Goal: Task Accomplishment & Management: Complete application form

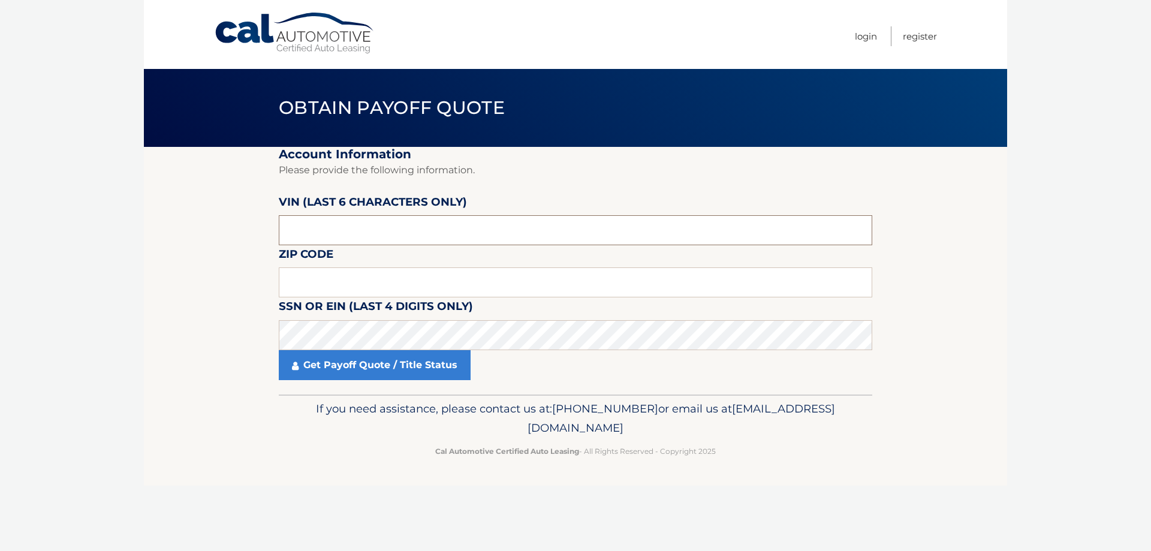
drag, startPoint x: 423, startPoint y: 230, endPoint x: 242, endPoint y: 210, distance: 181.6
click at [242, 210] on section "Account Information Please provide the following information. VIN (last 6 chara…" at bounding box center [575, 271] width 863 height 248
click at [425, 227] on input "text" at bounding box center [576, 230] width 594 height 30
type input "6*****"
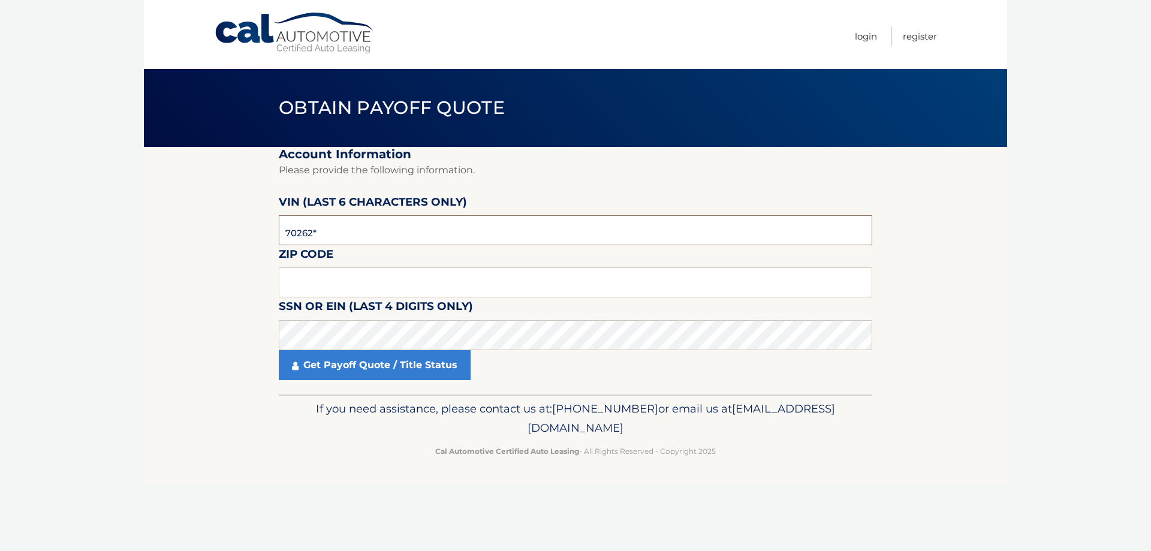
type input "702622"
click at [542, 291] on input "text" at bounding box center [576, 282] width 594 height 30
type input "07733"
click at [338, 369] on link "Get Payoff Quote / Title Status" at bounding box center [375, 365] width 192 height 30
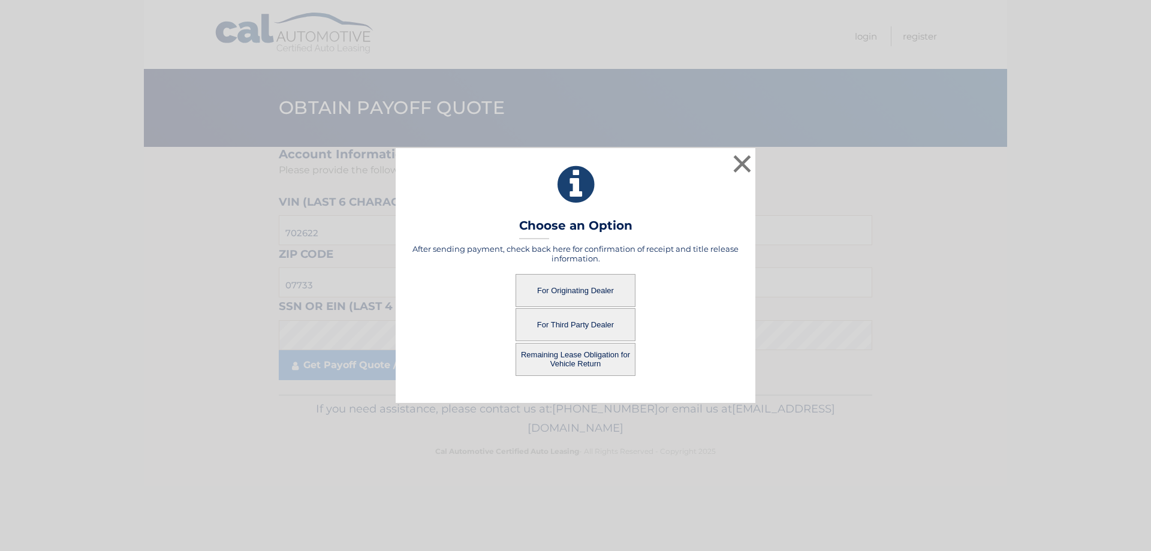
click at [594, 288] on button "For Originating Dealer" at bounding box center [576, 290] width 120 height 33
click at [550, 287] on button "For Originating Dealer" at bounding box center [576, 290] width 120 height 33
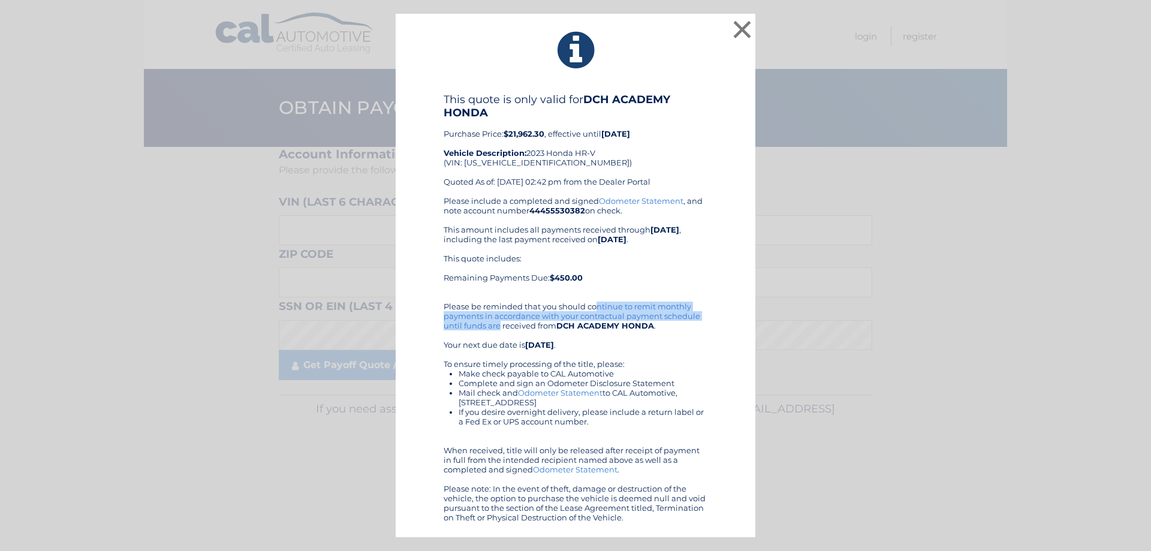
drag, startPoint x: 512, startPoint y: 306, endPoint x: 678, endPoint y: 318, distance: 166.5
click at [678, 318] on div "Please include a completed and signed Odometer Statement , and note account num…" at bounding box center [576, 359] width 264 height 326
drag, startPoint x: 526, startPoint y: 162, endPoint x: 540, endPoint y: 164, distance: 14.5
click at [540, 164] on div "This quote is only valid for DCH ACADEMY HONDA Purchase Price: $21,962.30 , eff…" at bounding box center [576, 144] width 264 height 103
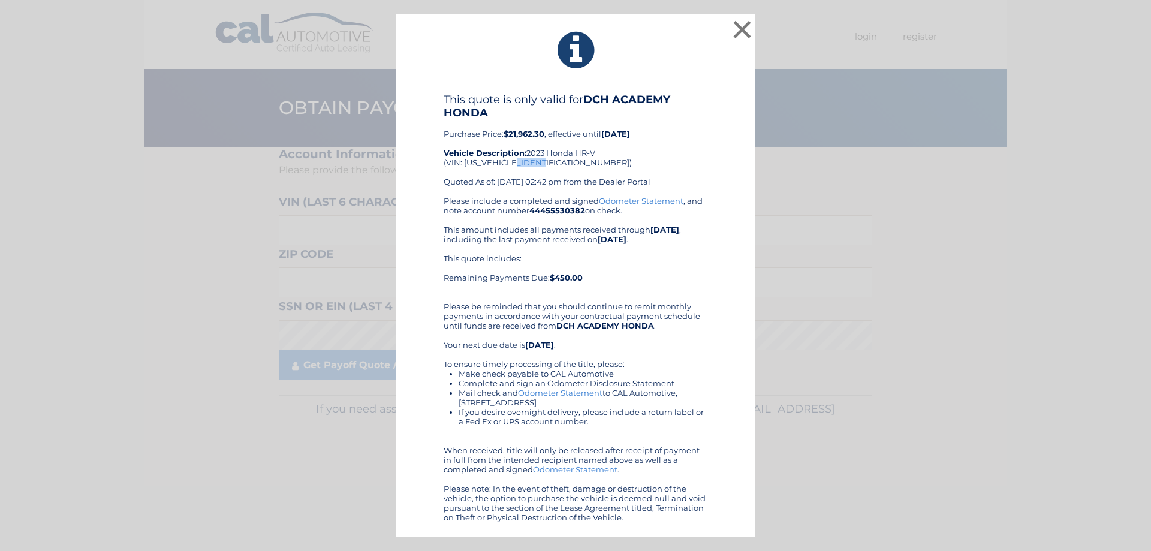
drag, startPoint x: 524, startPoint y: 161, endPoint x: 550, endPoint y: 164, distance: 25.9
click at [550, 164] on div "This quote is only valid for DCH ACADEMY HONDA Purchase Price: $21,962.30 , eff…" at bounding box center [576, 144] width 264 height 103
copy div "702622"
click at [743, 25] on button "×" at bounding box center [742, 29] width 24 height 24
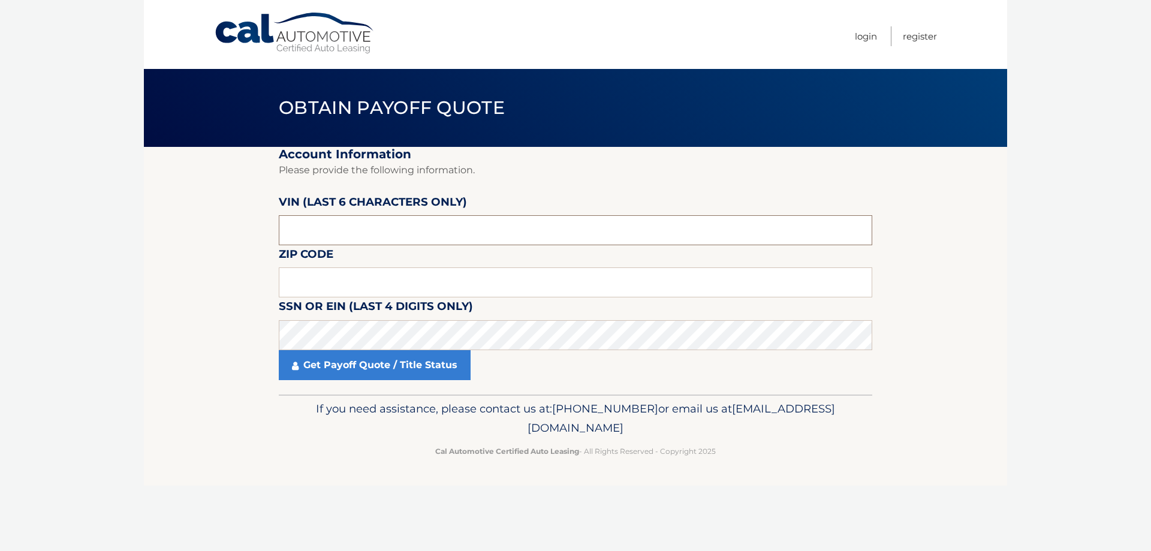
click at [492, 222] on input "text" at bounding box center [576, 230] width 594 height 30
click at [435, 280] on input "text" at bounding box center [576, 282] width 594 height 30
type input "07733"
click at [408, 356] on link "Get Payoff Quote / Title Status" at bounding box center [375, 365] width 192 height 30
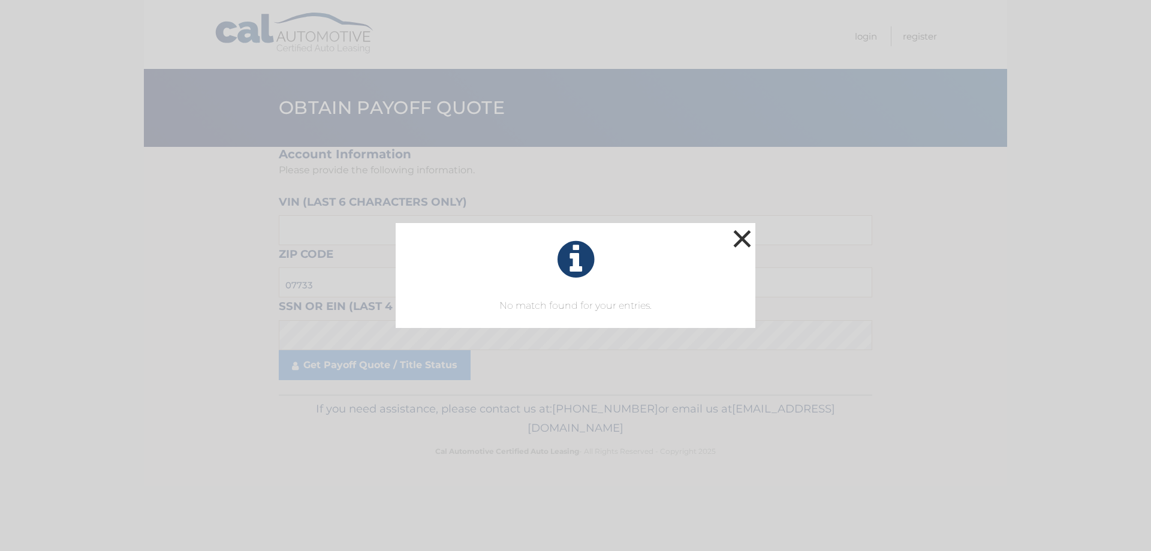
click at [752, 229] on button "×" at bounding box center [742, 239] width 24 height 24
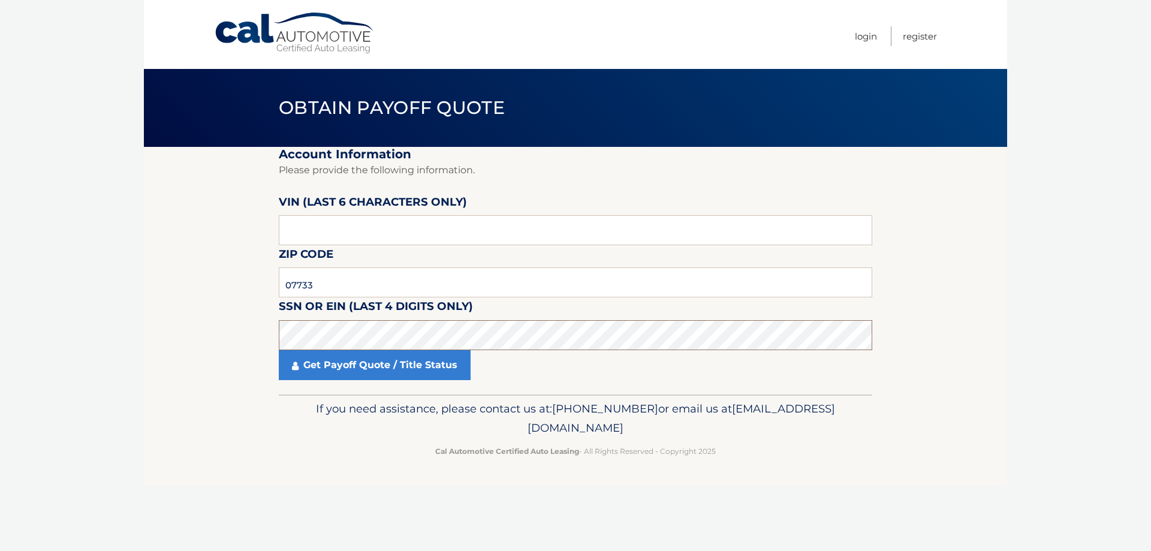
click at [177, 330] on section "Account Information Please provide the following information. VIN (last 6 chara…" at bounding box center [575, 271] width 863 height 248
click at [317, 372] on link "Get Payoff Quote / Title Status" at bounding box center [375, 365] width 192 height 30
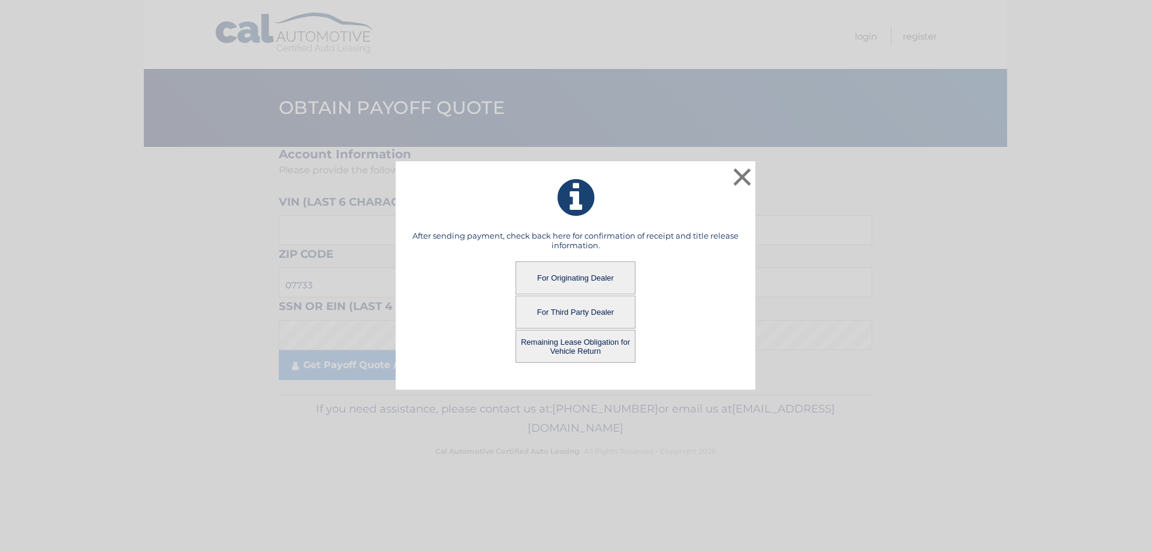
click at [589, 314] on button "For Third Party Dealer" at bounding box center [576, 312] width 120 height 33
click at [597, 312] on button "For Third Party Dealer" at bounding box center [576, 312] width 120 height 33
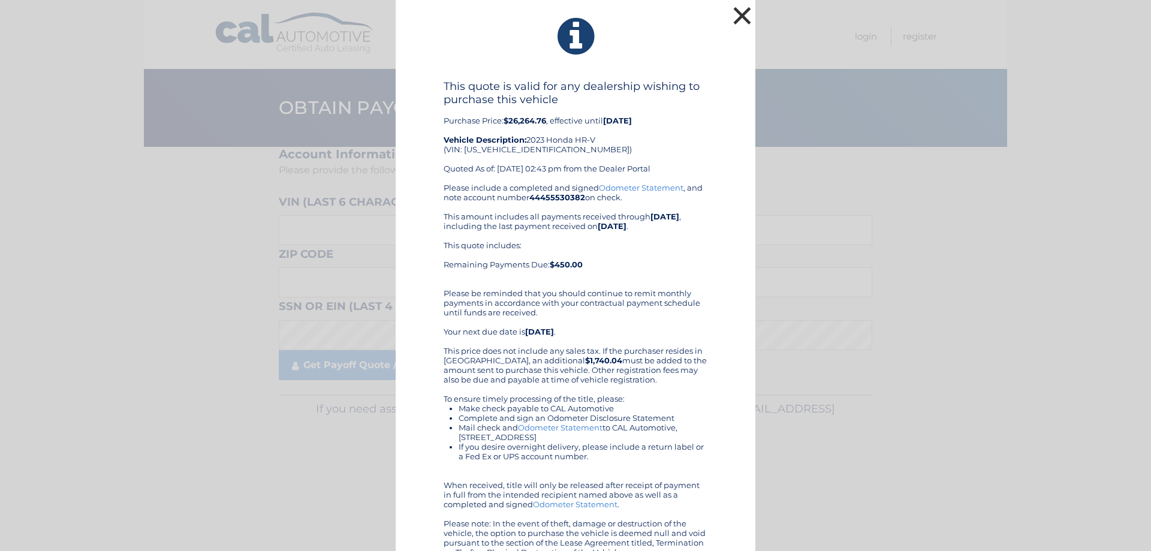
click at [734, 12] on button "×" at bounding box center [742, 16] width 24 height 24
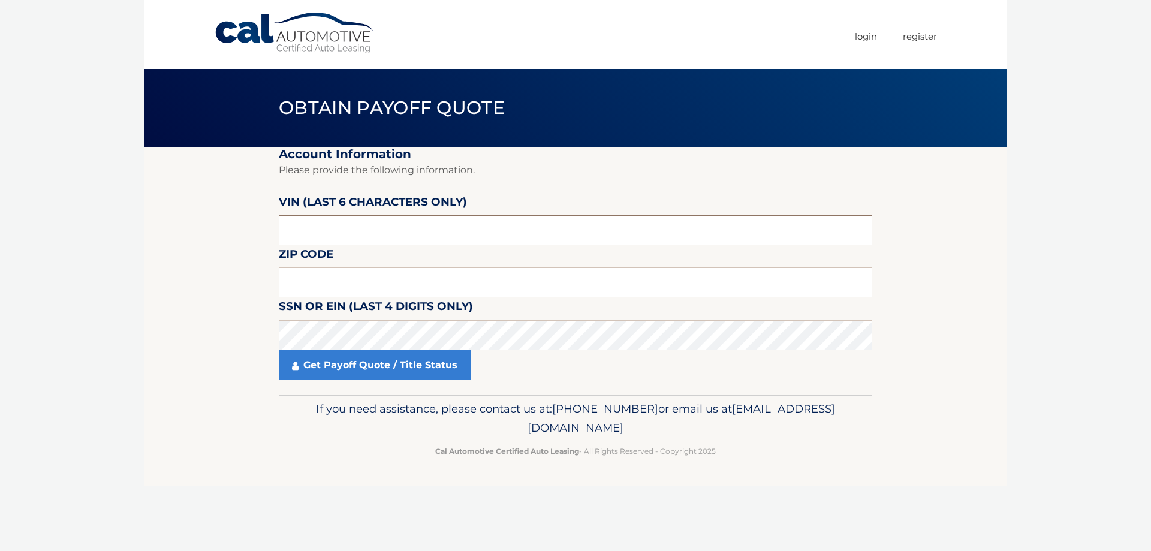
click at [360, 228] on input "text" at bounding box center [576, 230] width 594 height 30
click at [352, 278] on input "text" at bounding box center [576, 282] width 594 height 30
type input "07733"
click at [326, 372] on link "Get Payoff Quote / Title Status" at bounding box center [375, 365] width 192 height 30
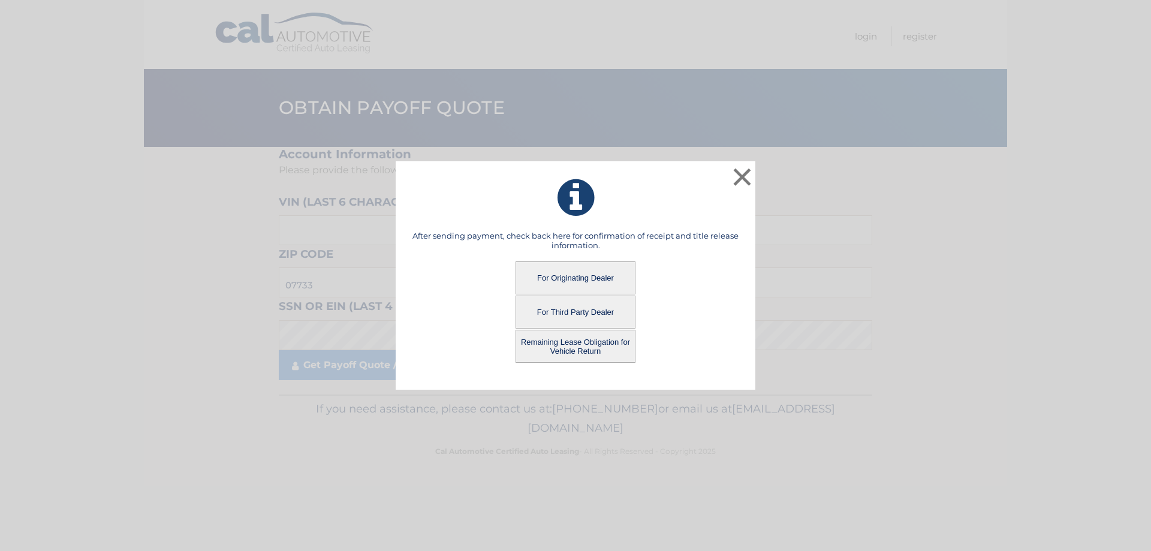
click at [574, 343] on button "Remaining Lease Obligation for Vehicle Return" at bounding box center [576, 346] width 120 height 33
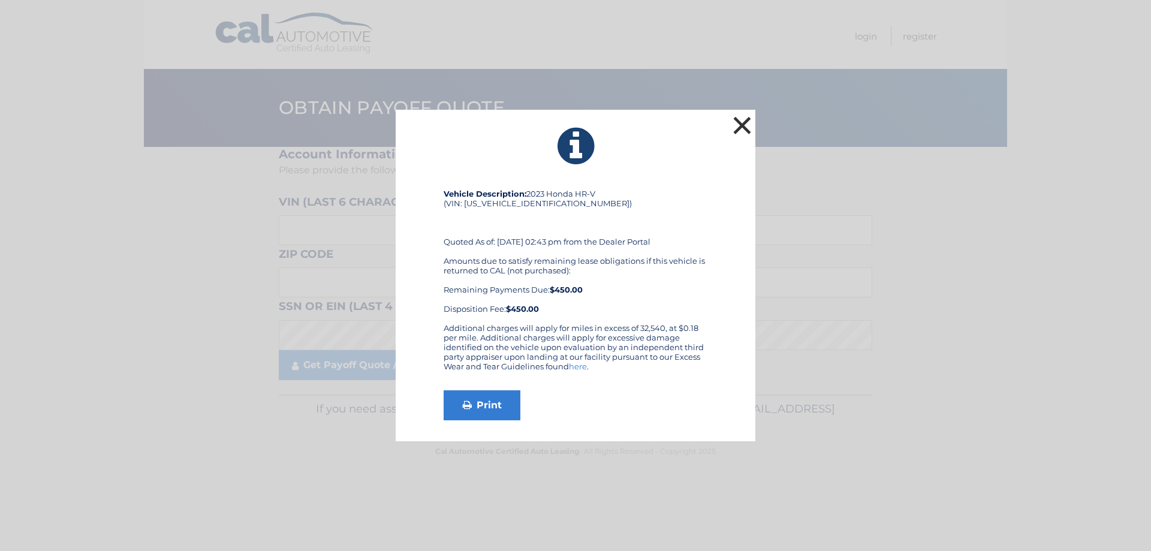
click at [739, 122] on button "×" at bounding box center [742, 125] width 24 height 24
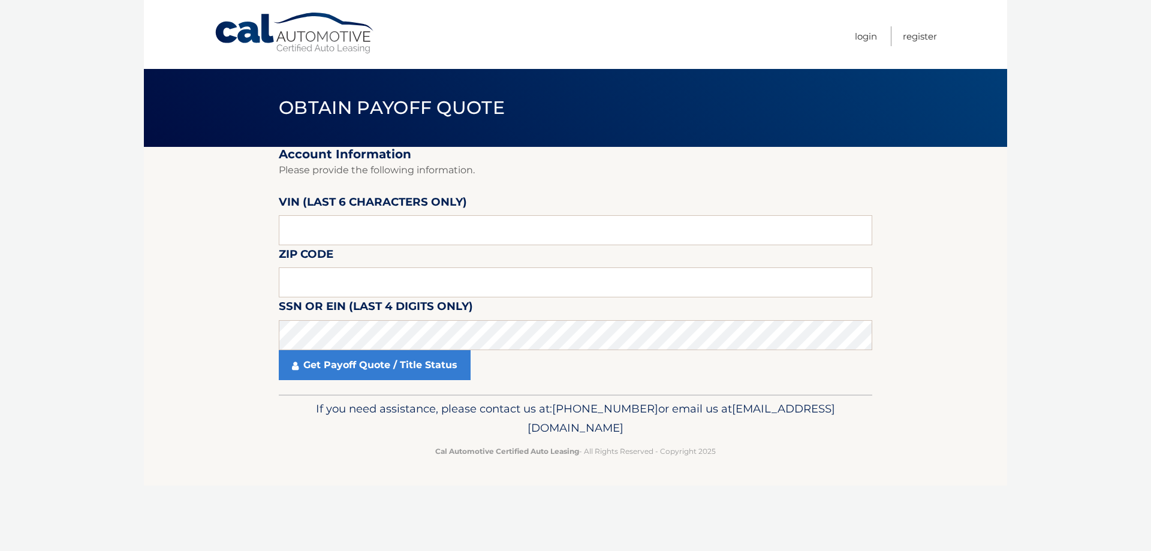
click at [436, 207] on label "VIN (last 6 characters only)" at bounding box center [373, 204] width 188 height 22
click at [445, 229] on input "text" at bounding box center [576, 230] width 594 height 30
click at [411, 282] on input "text" at bounding box center [576, 282] width 594 height 30
type input "07733"
click at [424, 364] on link "Get Payoff Quote / Title Status" at bounding box center [375, 365] width 192 height 30
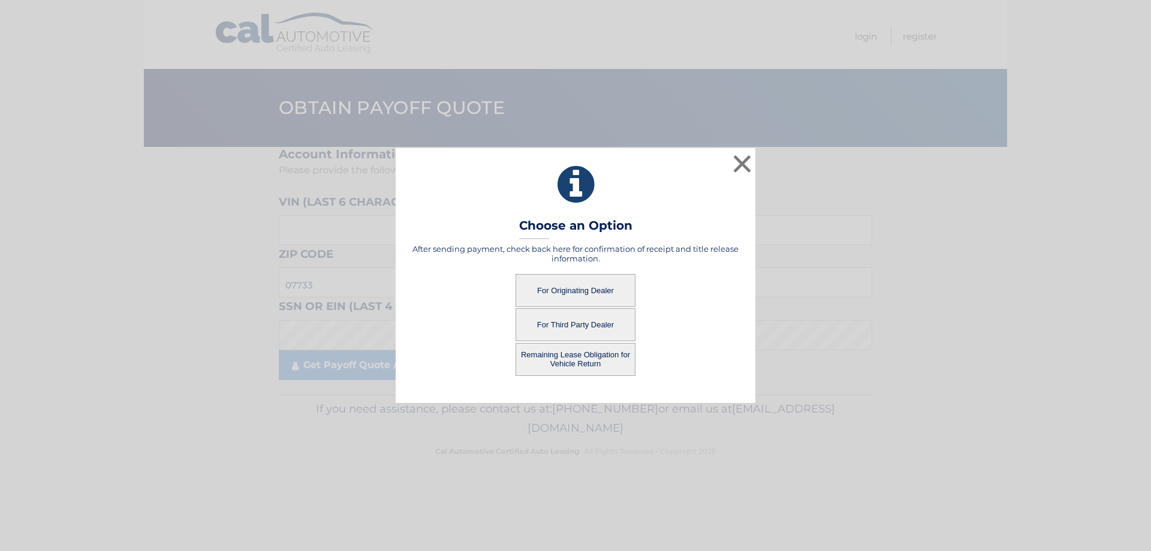
click at [604, 361] on button "Remaining Lease Obligation for Vehicle Return" at bounding box center [576, 359] width 120 height 33
click at [568, 362] on button "Remaining Lease Obligation for Vehicle Return" at bounding box center [576, 359] width 120 height 33
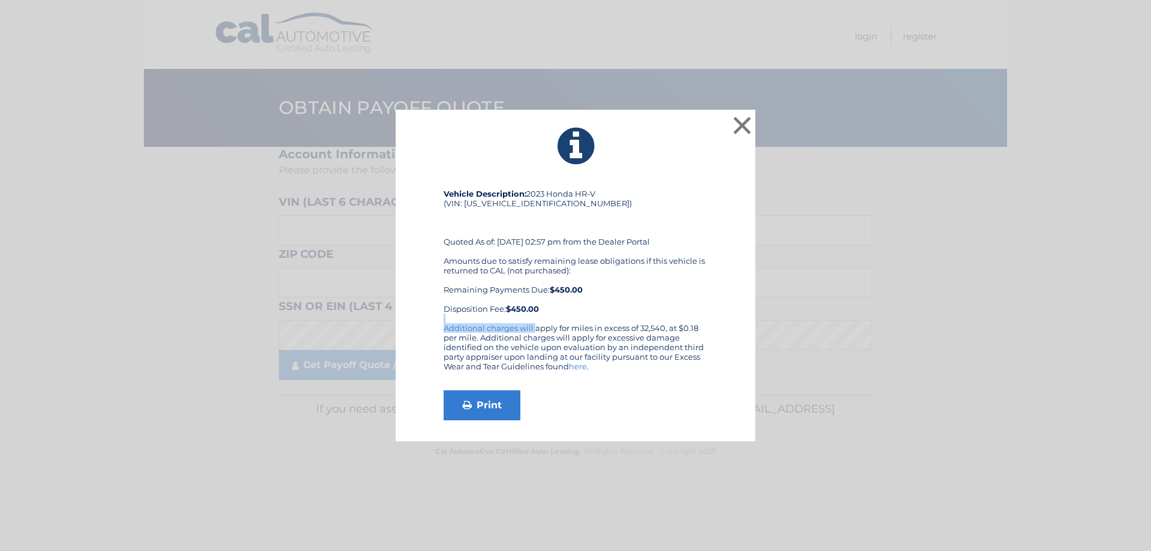
drag, startPoint x: 457, startPoint y: 326, endPoint x: 590, endPoint y: 321, distance: 132.6
click at [590, 321] on div "Vehicle Description: 2023 Honda HR-V (VIN: [US_VEHICLE_IDENTIFICATION_NUMBER]) …" at bounding box center [576, 304] width 264 height 231
click at [616, 312] on div "Amounts due to satisfy remaining lease obligations if this vehicle is returned …" at bounding box center [576, 285] width 264 height 58
